Goal: Task Accomplishment & Management: Manage account settings

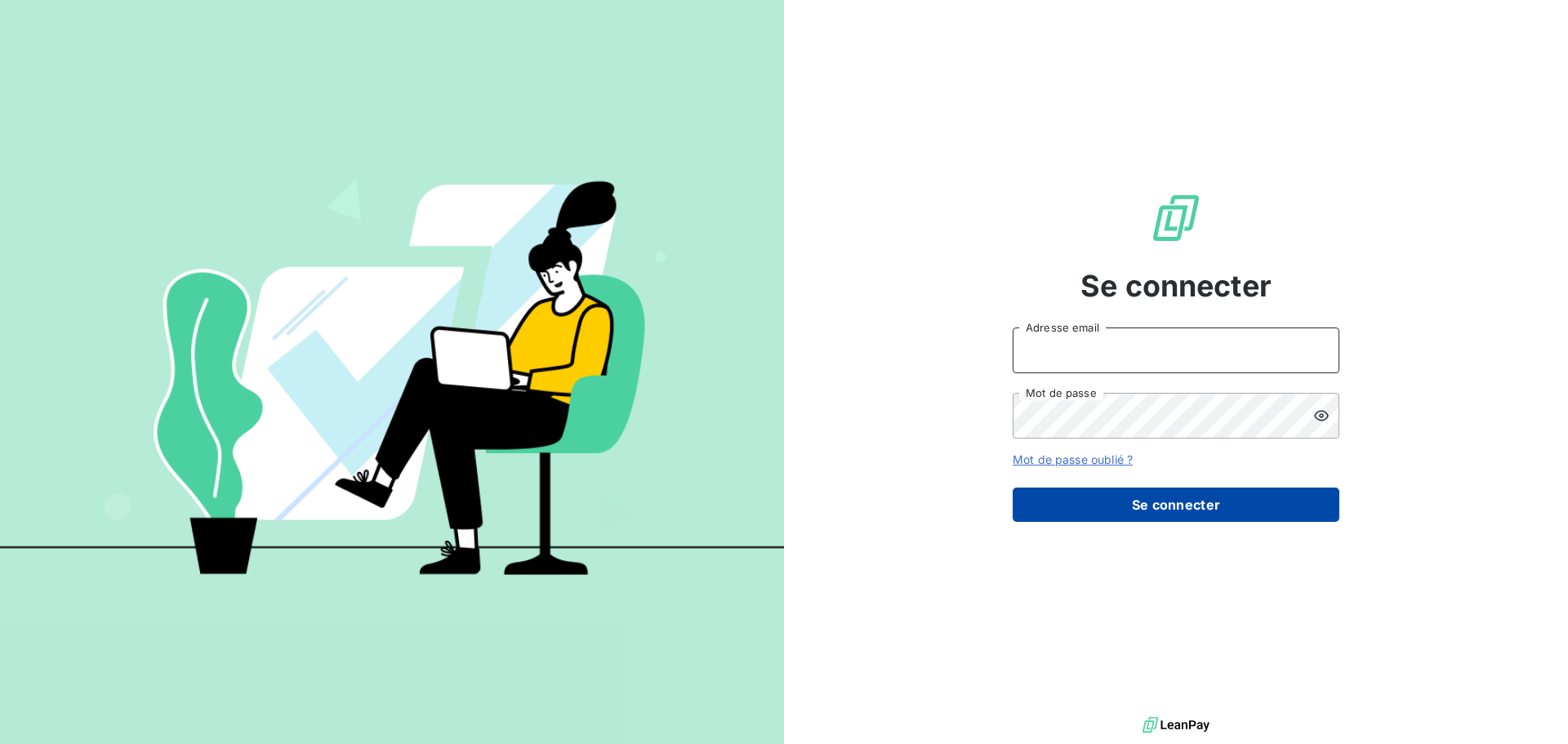
type input "[EMAIL_ADDRESS][DOMAIN_NAME]"
click at [1111, 505] on button "Se connecter" at bounding box center [1175, 505] width 327 height 34
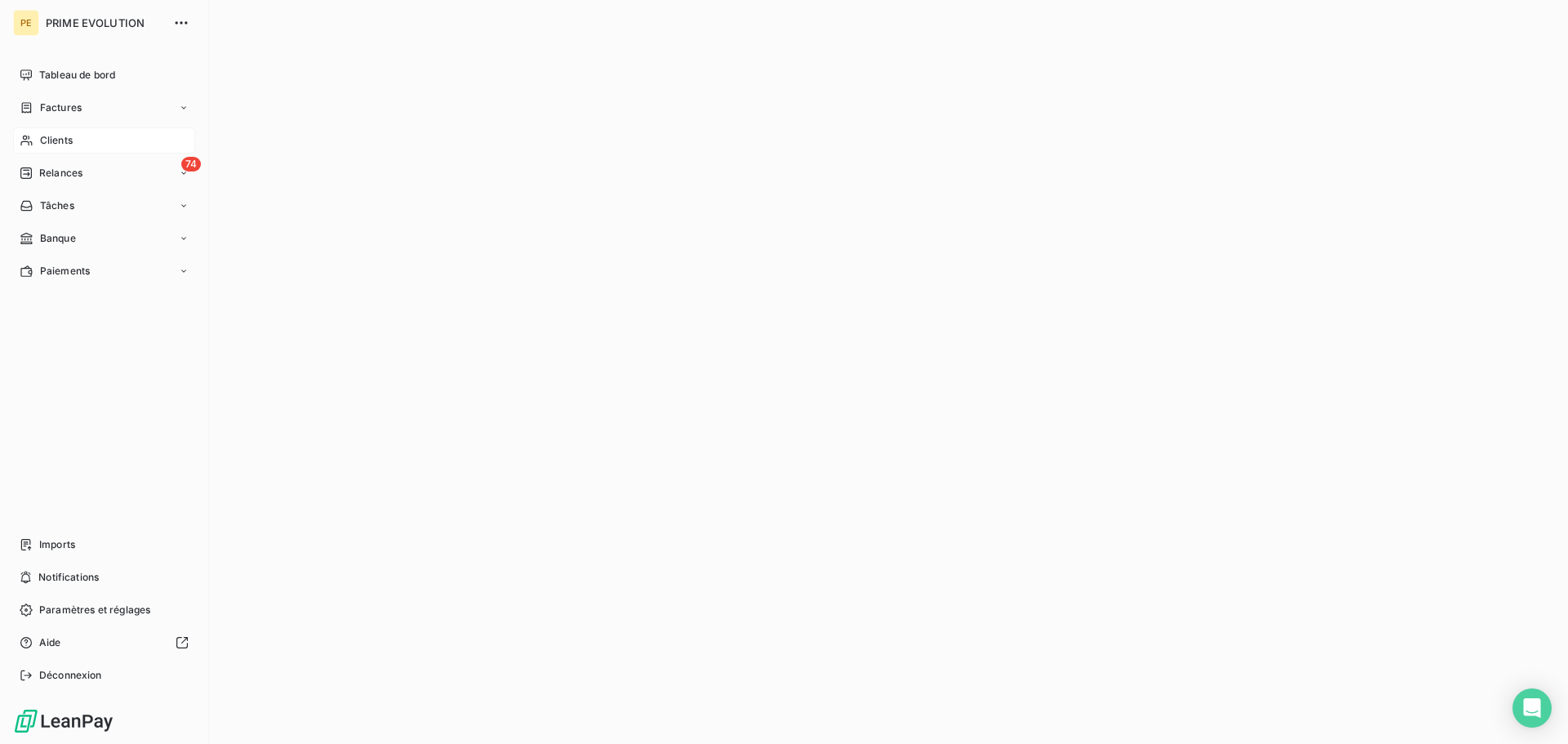
click at [23, 146] on icon at bounding box center [27, 141] width 14 height 13
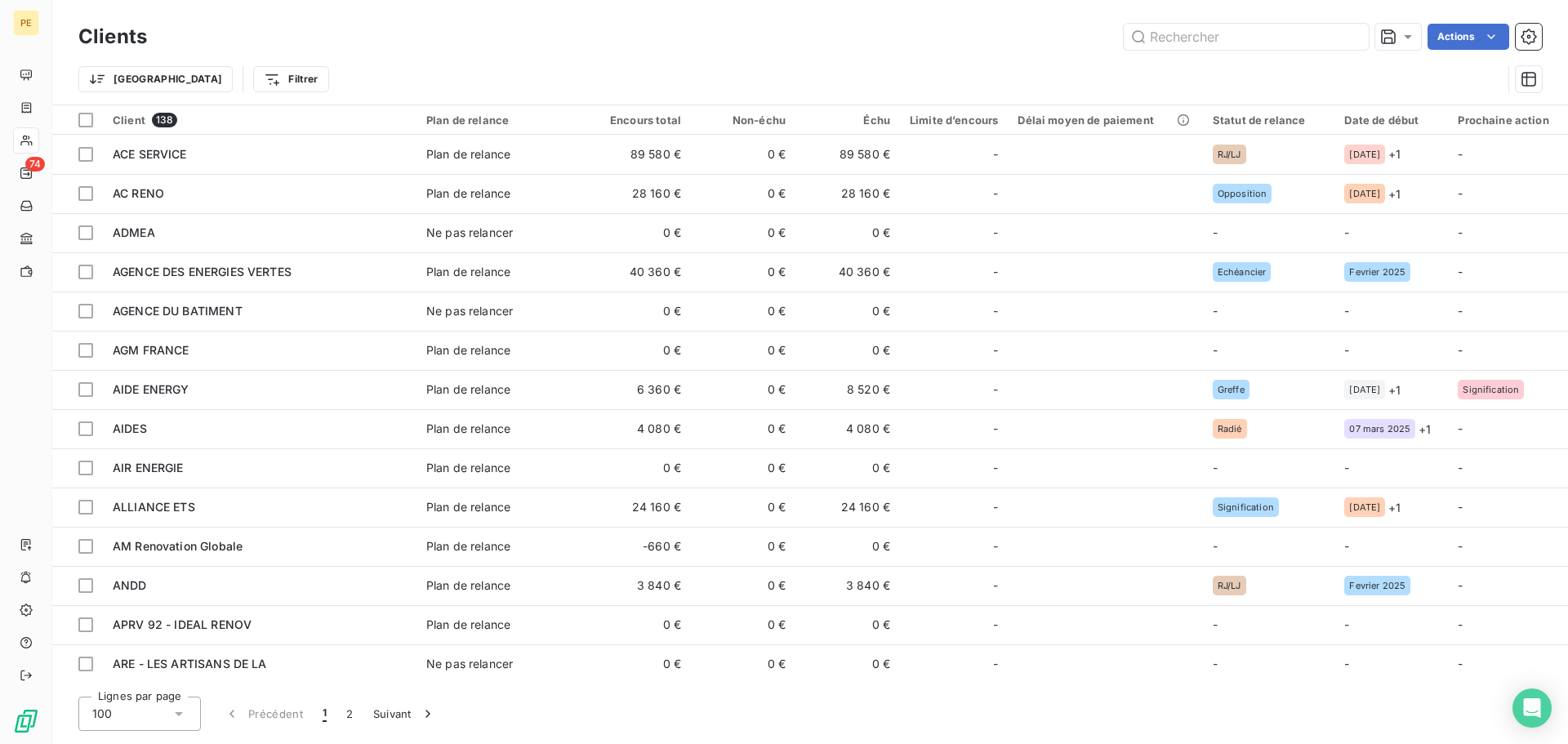
click at [1235, 19] on div "Clients Actions Trier Filtrer" at bounding box center [809, 52] width 1515 height 105
click at [1236, 39] on input "text" at bounding box center [1246, 36] width 245 height 26
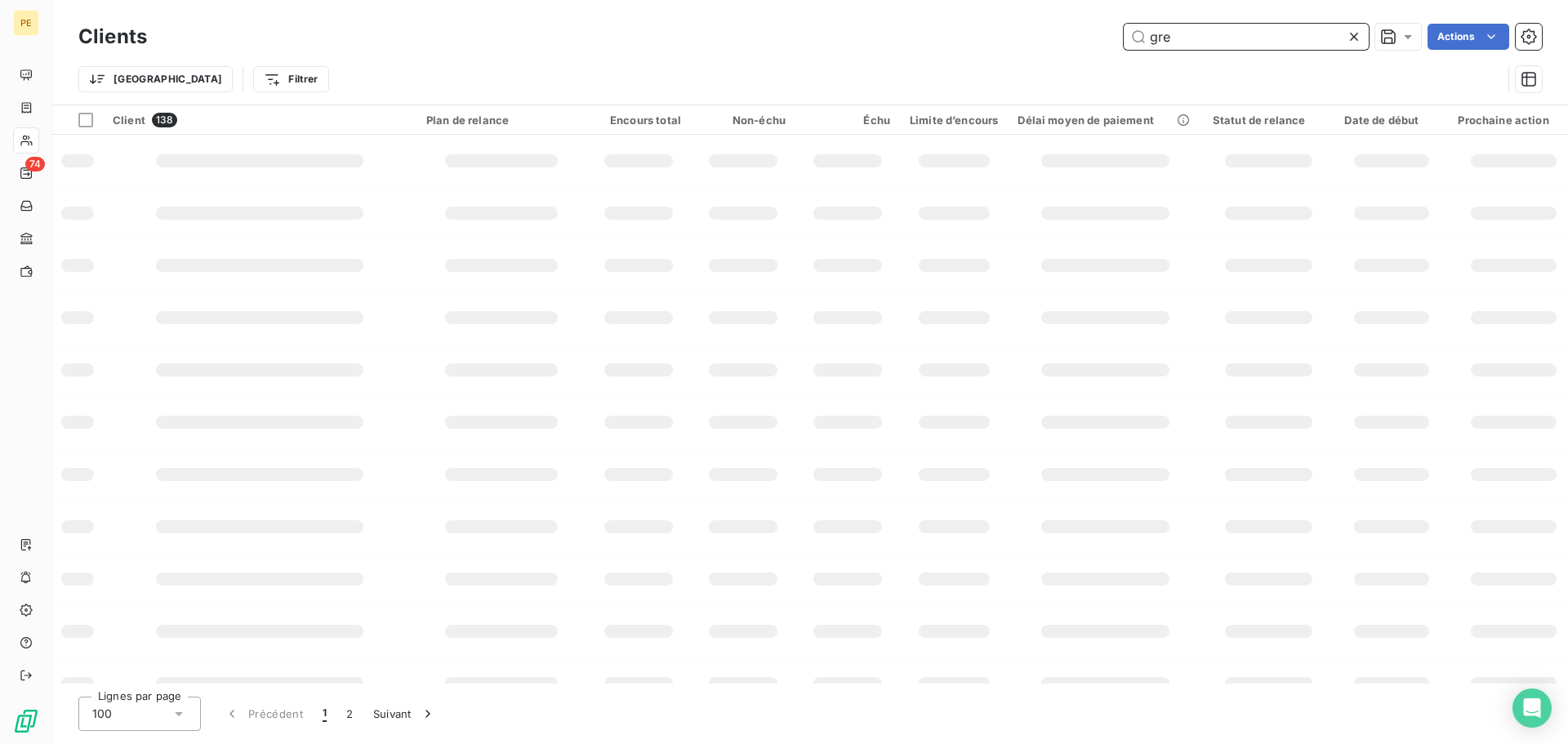
type input "gree"
